Goal: Task Accomplishment & Management: Complete application form

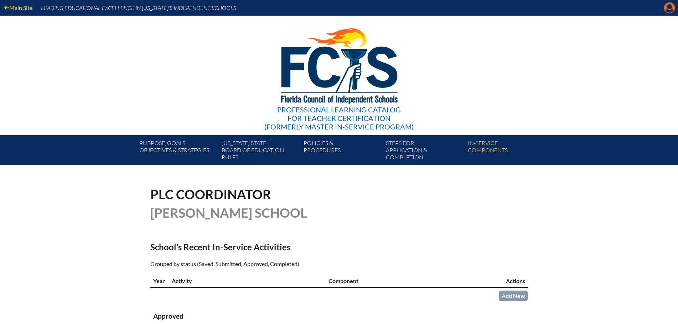
click at [667, 7] on icon at bounding box center [669, 7] width 11 height 11
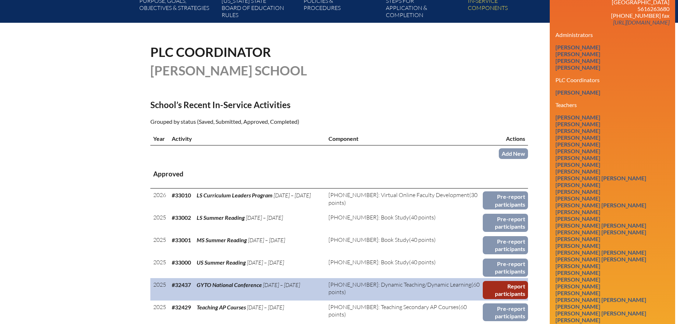
scroll to position [178, 0]
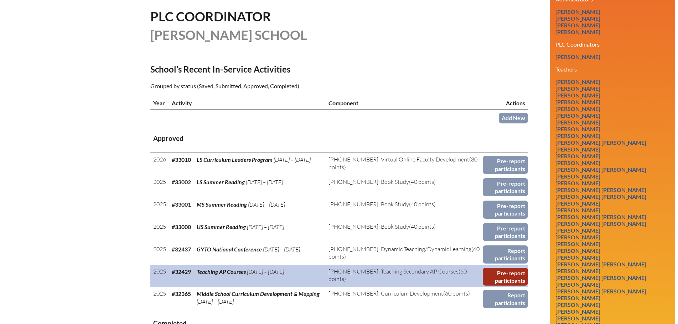
click at [498, 276] on link "Pre-report participants" at bounding box center [505, 277] width 45 height 18
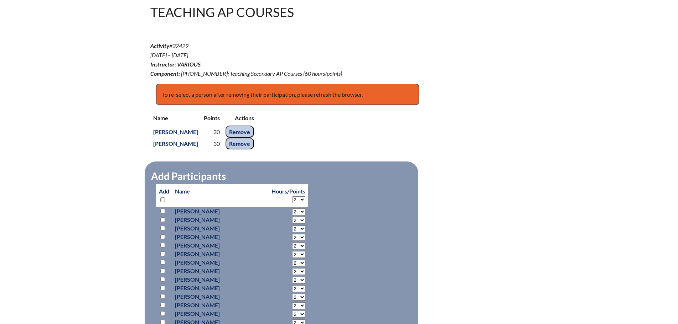
scroll to position [285, 0]
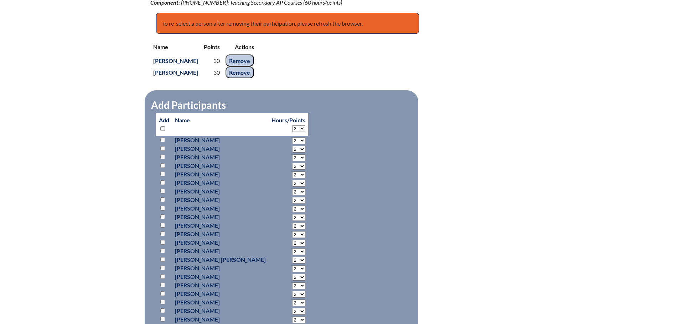
click at [161, 300] on input "checkbox" at bounding box center [162, 302] width 5 height 5
checkbox input "true"
click at [292, 144] on select "2 3 4 5 6 7 8 9 10 11 12 13 14 15 16 17 18 19 20 21 22 23" at bounding box center [298, 140] width 13 height 7
select select "30"
click at [292, 144] on select "2 3 4 5 6 7 8 9 10 11 12 13 14 15 16 17 18 19 20 21 22 23" at bounding box center [298, 140] width 13 height 7
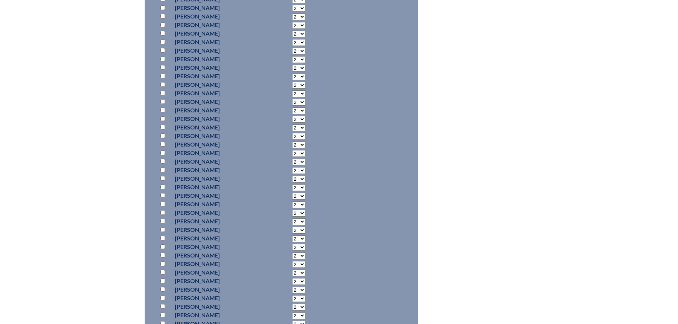
scroll to position [997, 0]
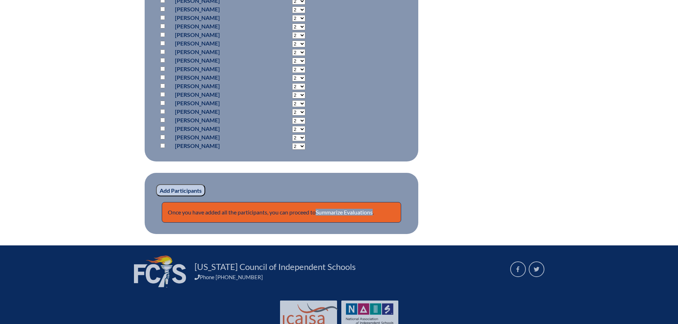
click at [193, 186] on input "Add Participants" at bounding box center [180, 190] width 49 height 12
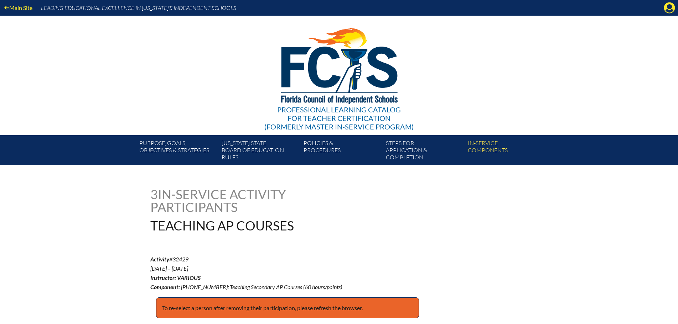
scroll to position [1009, 0]
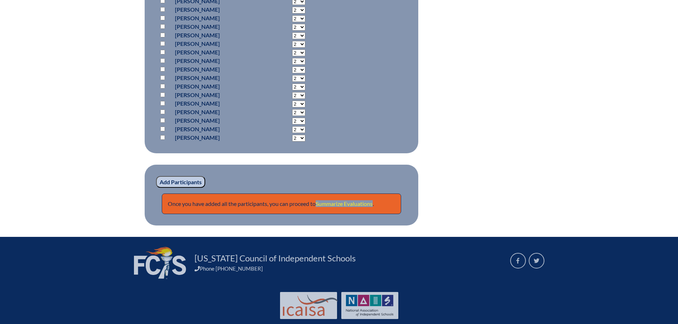
click at [344, 200] on link "Summarize Evaluations" at bounding box center [344, 203] width 57 height 7
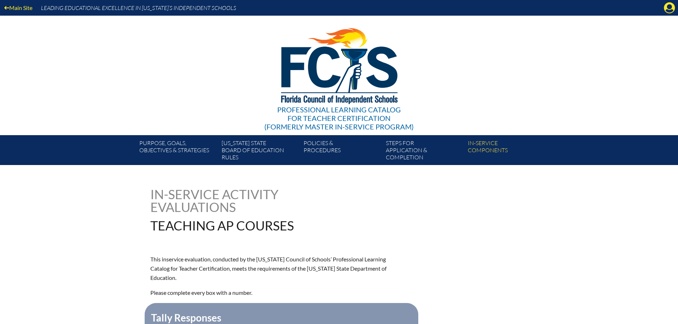
scroll to position [107, 0]
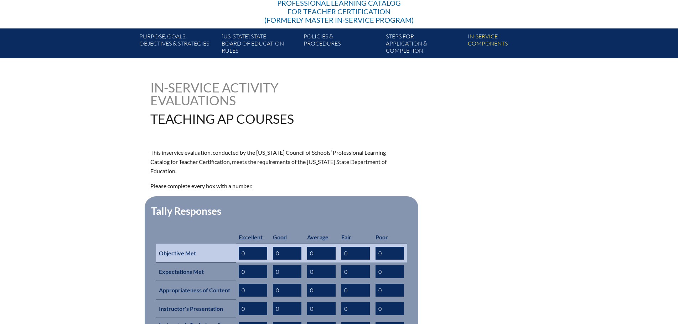
drag, startPoint x: 232, startPoint y: 242, endPoint x: 200, endPoint y: 239, distance: 31.9
click at [200, 244] on tr "Objective Met 0 0 0 0 0" at bounding box center [281, 253] width 251 height 19
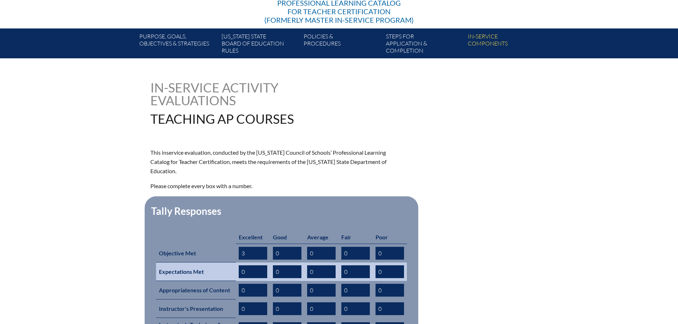
type input "3"
drag, startPoint x: 244, startPoint y: 262, endPoint x: 229, endPoint y: 260, distance: 14.8
click at [229, 263] on tr "Expectations Met 0 0 0 0 0" at bounding box center [281, 272] width 251 height 19
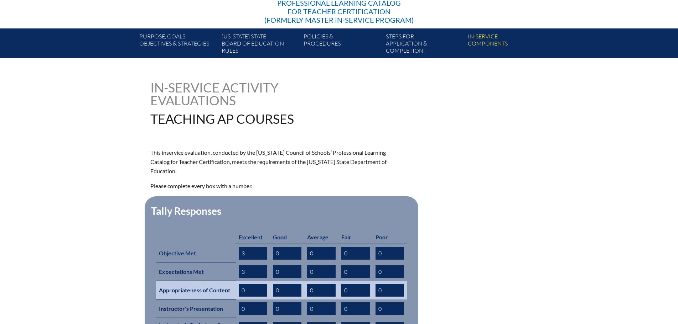
type input "3"
drag, startPoint x: 250, startPoint y: 280, endPoint x: 215, endPoint y: 278, distance: 34.2
click at [219, 281] on tr "Appropriateness of Content 0 0 0 0 0" at bounding box center [281, 290] width 251 height 19
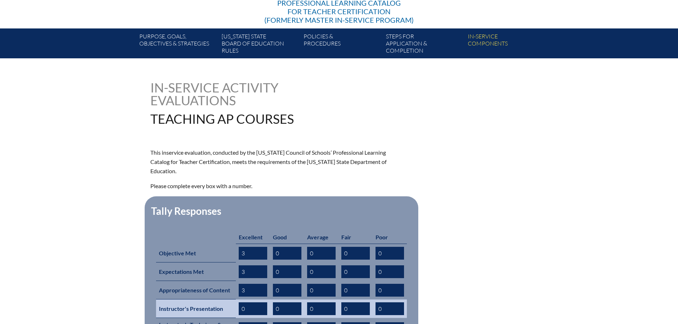
type input "3"
drag, startPoint x: 245, startPoint y: 298, endPoint x: 216, endPoint y: 301, distance: 29.0
click at [218, 300] on tr "Instructor's Presentation 0 0 0 0 0" at bounding box center [281, 309] width 251 height 19
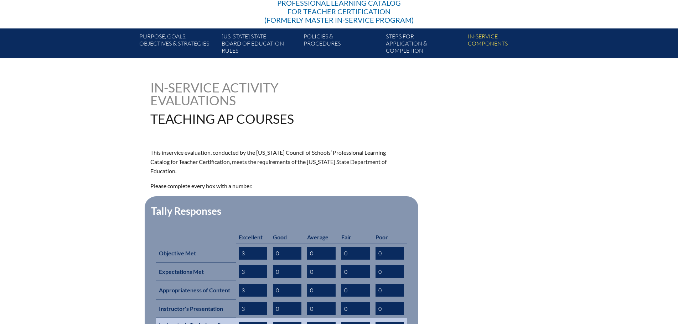
type input "3"
drag, startPoint x: 246, startPoint y: 317, endPoint x: 225, endPoint y: 316, distance: 20.3
click at [225, 318] on tr "Instructor's Technique & Activities 0 0 0 0 0" at bounding box center [281, 328] width 251 height 21
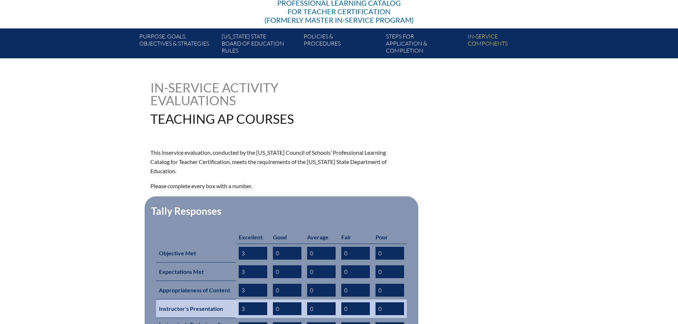
scroll to position [214, 0]
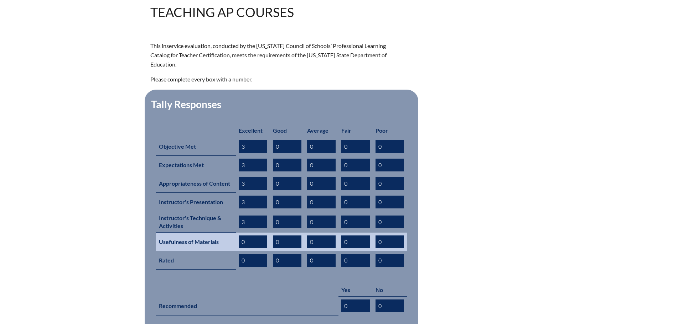
type input "3"
drag, startPoint x: 246, startPoint y: 231, endPoint x: 204, endPoint y: 231, distance: 42.0
click at [210, 233] on tr "Usefulness of Materials 0 0 0 0 0" at bounding box center [281, 242] width 251 height 19
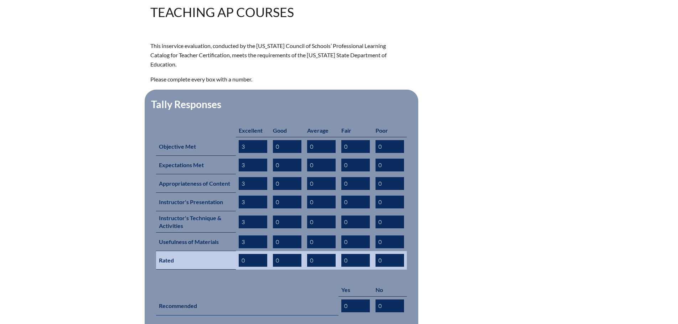
type input "3"
drag, startPoint x: 236, startPoint y: 246, endPoint x: 217, endPoint y: 248, distance: 19.6
click at [218, 251] on tr "Rated 0 0 0 0 0" at bounding box center [281, 260] width 251 height 19
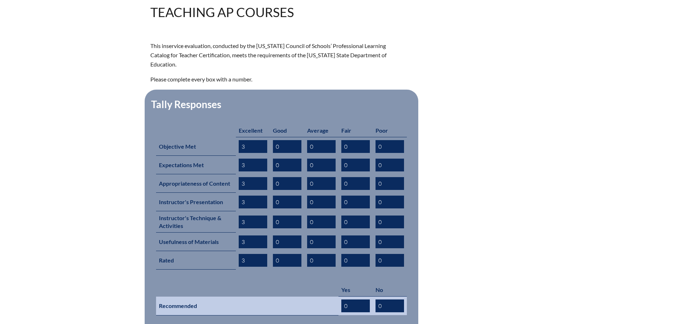
type input "3"
drag, startPoint x: 352, startPoint y: 293, endPoint x: 318, endPoint y: 293, distance: 34.5
click at [322, 297] on tr "Recommended 0 0" at bounding box center [281, 306] width 251 height 19
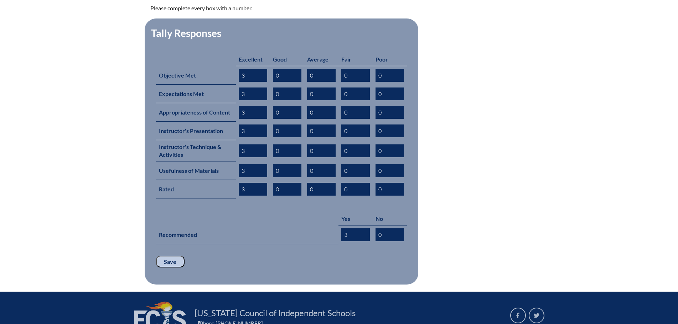
type input "3"
click at [165, 256] on input "Save" at bounding box center [170, 262] width 28 height 12
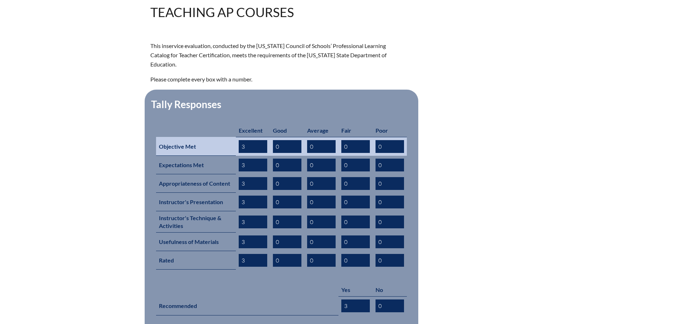
scroll to position [356, 0]
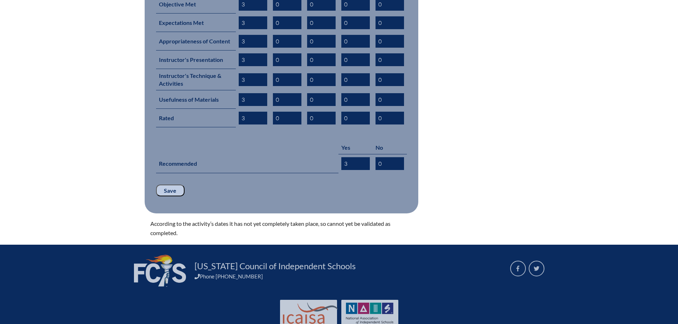
click at [169, 185] on input "Save" at bounding box center [170, 191] width 28 height 12
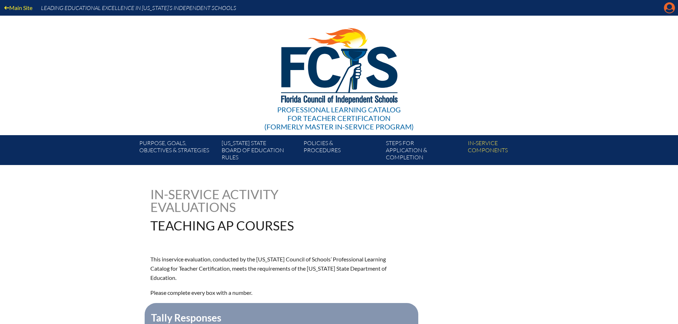
click at [670, 7] on icon "Manage account" at bounding box center [668, 7] width 11 height 11
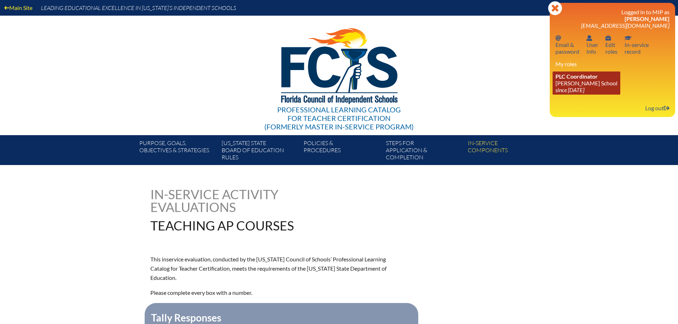
click at [564, 84] on link "PLC Coordinator [PERSON_NAME][GEOGRAPHIC_DATA] since [DATE]" at bounding box center [586, 83] width 68 height 23
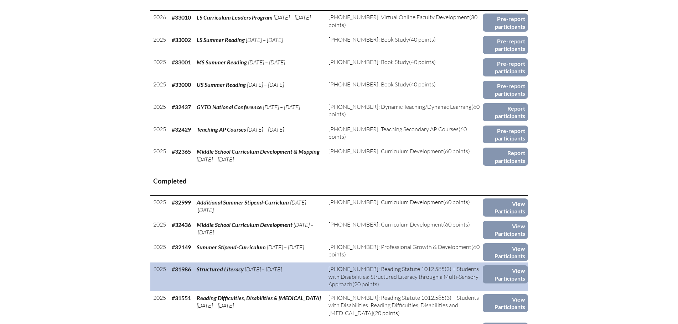
scroll to position [392, 0]
